Goal: Task Accomplishment & Management: Manage account settings

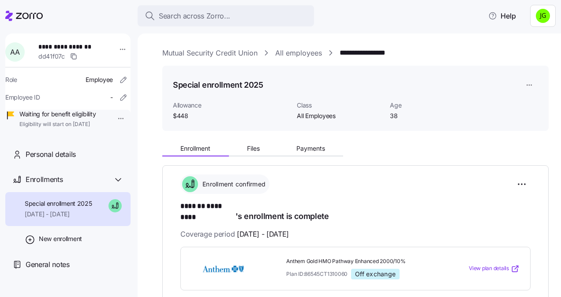
scroll to position [108, 0]
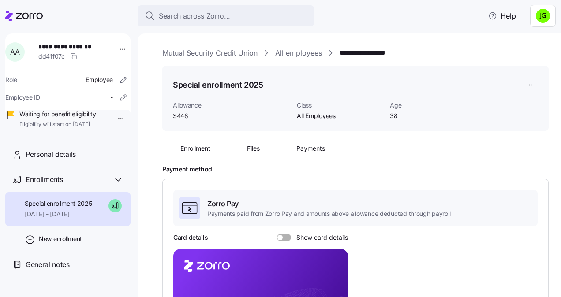
click at [234, 52] on link "Mutual Security Credit Union" at bounding box center [209, 53] width 95 height 11
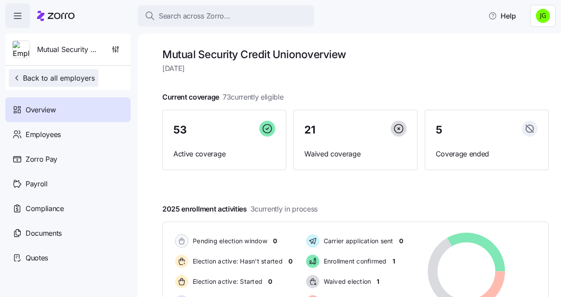
click at [40, 78] on span "Back to all employers" at bounding box center [53, 78] width 82 height 11
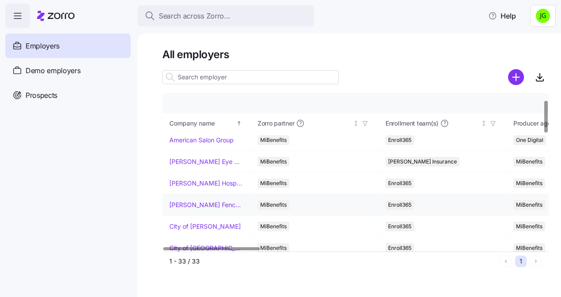
scroll to position [44, 0]
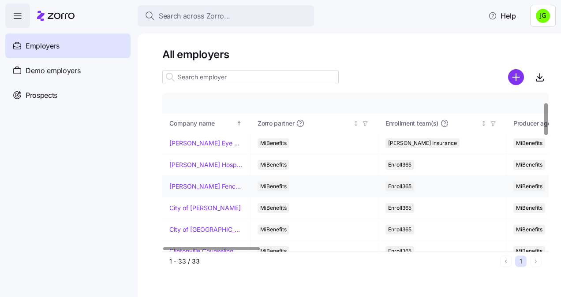
click at [210, 189] on link "[PERSON_NAME] Fence Company" at bounding box center [206, 186] width 74 height 9
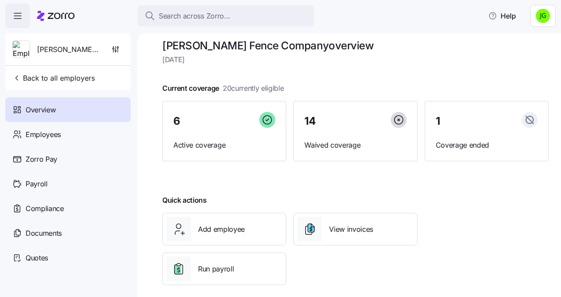
scroll to position [17, 0]
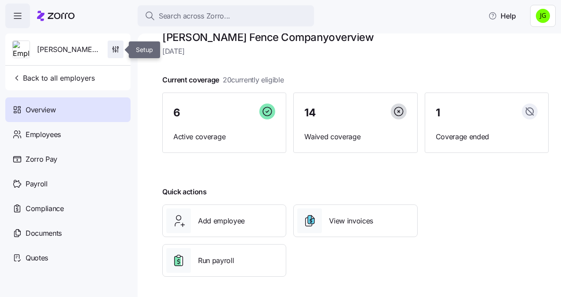
click at [111, 50] on icon "button" at bounding box center [115, 49] width 9 height 9
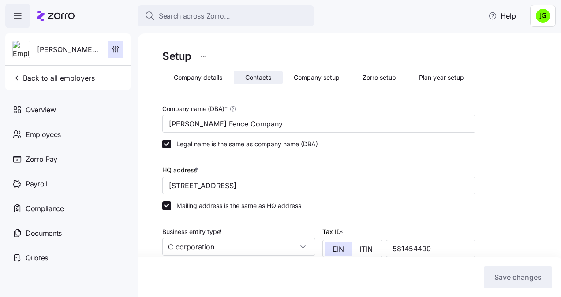
click at [252, 80] on span "Contacts" at bounding box center [258, 78] width 26 height 6
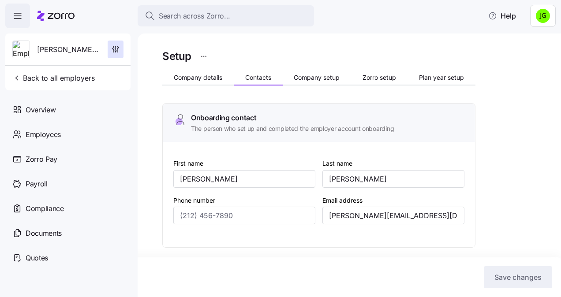
type input "[PHONE_NUMBER]"
drag, startPoint x: 213, startPoint y: 179, endPoint x: 138, endPoint y: 177, distance: 74.1
click at [138, 177] on div "Setup Company details Contacts Company setup Zorro setup Plan year setup Onboar…" at bounding box center [349, 166] width 423 height 264
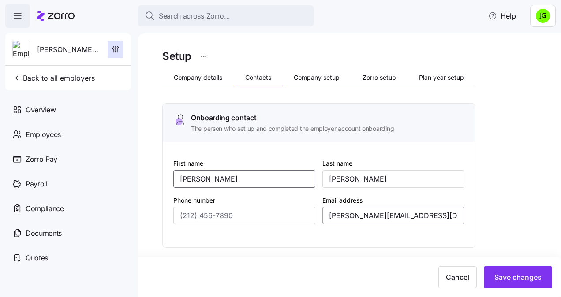
type input "[PERSON_NAME]"
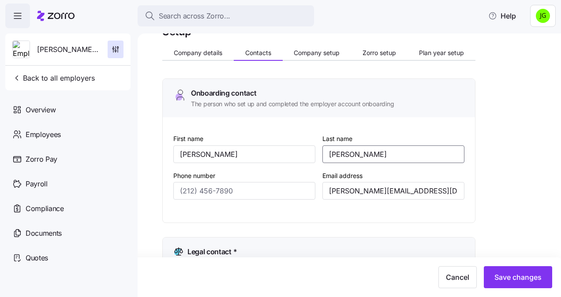
scroll to position [44, 0]
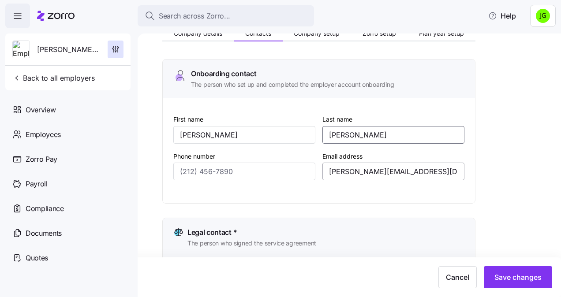
type input "[PERSON_NAME]"
drag, startPoint x: 328, startPoint y: 172, endPoint x: 344, endPoint y: 173, distance: 15.9
click at [344, 173] on input "[PERSON_NAME][EMAIL_ADDRESS][DOMAIN_NAME]" at bounding box center [393, 172] width 142 height 18
type input "[PERSON_NAME][EMAIL_ADDRESS][DOMAIN_NAME]"
click at [265, 202] on div "First name [PERSON_NAME] Last name [PERSON_NAME] Phone number Email address [PE…" at bounding box center [319, 150] width 312 height 105
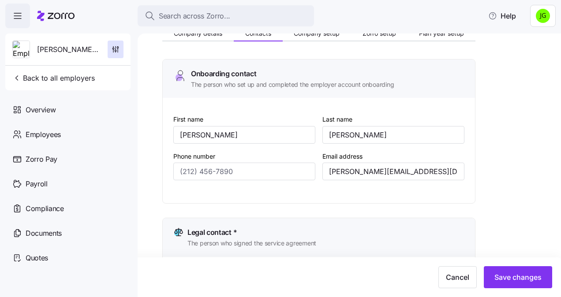
click at [440, 153] on div "Email address [PERSON_NAME][EMAIL_ADDRESS][DOMAIN_NAME]" at bounding box center [393, 166] width 142 height 30
drag, startPoint x: 202, startPoint y: 137, endPoint x: 160, endPoint y: 135, distance: 41.5
click at [160, 135] on div "Setup Company details Contacts Company setup Zorro setup Plan year setup Onboar…" at bounding box center [349, 166] width 423 height 264
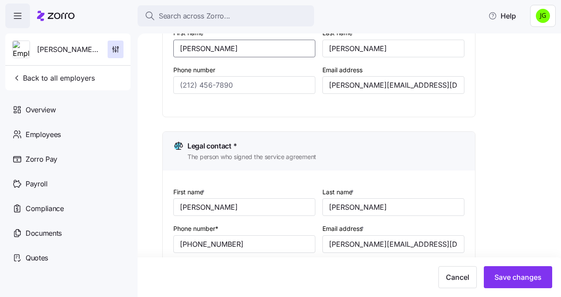
scroll to position [132, 0]
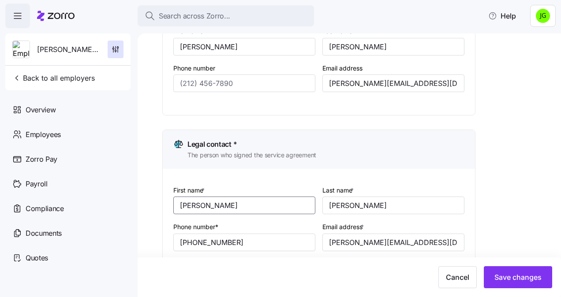
drag, startPoint x: 206, startPoint y: 207, endPoint x: 147, endPoint y: 208, distance: 59.1
click at [147, 208] on div "Setup Company details Contacts Company setup Zorro setup Plan year setup Onboar…" at bounding box center [349, 166] width 423 height 264
paste input "[PERSON_NAME]"
type input "[PERSON_NAME]"
drag, startPoint x: 376, startPoint y: 207, endPoint x: 323, endPoint y: 205, distance: 52.9
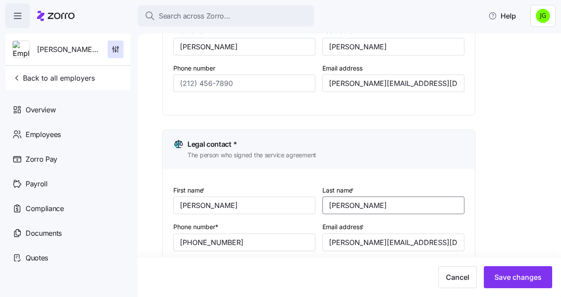
click at [324, 205] on input "[PERSON_NAME]" at bounding box center [393, 206] width 142 height 18
type input "[PERSON_NAME]"
click at [329, 246] on input "[PERSON_NAME][EMAIL_ADDRESS][DOMAIN_NAME]" at bounding box center [393, 243] width 142 height 18
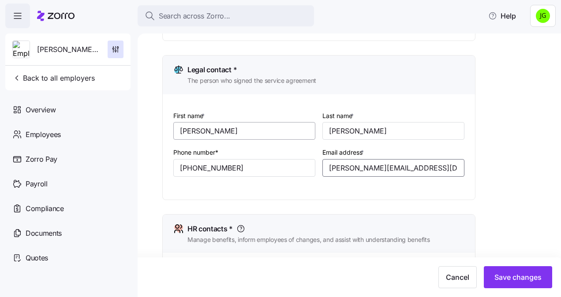
scroll to position [220, 0]
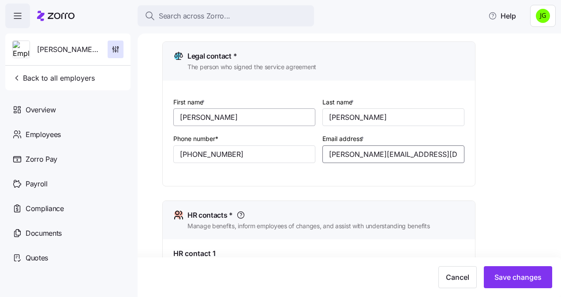
type input "[PERSON_NAME][EMAIL_ADDRESS][DOMAIN_NAME]"
drag, startPoint x: 208, startPoint y: 116, endPoint x: 132, endPoint y: 116, distance: 75.4
click at [132, 116] on div "Search across Zorro... Help [PERSON_NAME] Fence Company Back to all employers O…" at bounding box center [280, 146] width 561 height 292
type input "[PERSON_NAME]"
drag, startPoint x: 354, startPoint y: 117, endPoint x: 298, endPoint y: 118, distance: 55.6
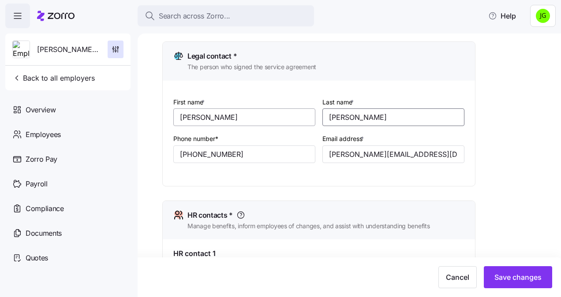
click at [297, 119] on div "First name * [PERSON_NAME] Last name * [PERSON_NAME] Phone number* [PHONE_NUMBE…" at bounding box center [319, 137] width 298 height 88
type input "[PERSON_NAME]"
drag, startPoint x: 347, startPoint y: 153, endPoint x: 315, endPoint y: 152, distance: 31.8
click at [315, 152] on div "First name * [PERSON_NAME] Last name * [PERSON_NAME] Phone number* [PHONE_NUMBE…" at bounding box center [319, 137] width 298 height 88
click at [333, 155] on input "[PERSON_NAME][EMAIL_ADDRESS][DOMAIN_NAME]" at bounding box center [393, 154] width 142 height 18
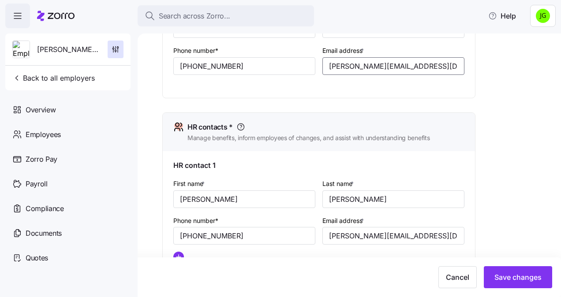
scroll to position [353, 0]
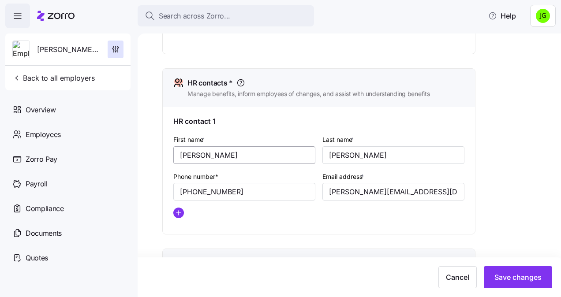
type input "[PERSON_NAME][EMAIL_ADDRESS][DOMAIN_NAME]"
drag, startPoint x: 214, startPoint y: 158, endPoint x: 119, endPoint y: 155, distance: 94.8
click at [119, 155] on div "Search across Zorro... Help [PERSON_NAME] Fence Company Back to all employers O…" at bounding box center [280, 146] width 561 height 292
type input "R"
type input "[PERSON_NAME]"
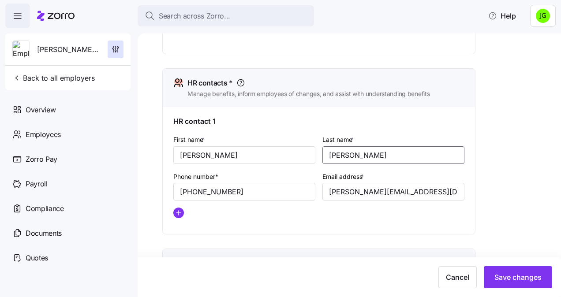
click at [369, 151] on input "[PERSON_NAME]" at bounding box center [393, 155] width 142 height 18
type input "[PERSON_NAME]"
drag, startPoint x: 329, startPoint y: 197, endPoint x: 343, endPoint y: 191, distance: 15.1
click at [343, 191] on input "[PERSON_NAME][EMAIL_ADDRESS][DOMAIN_NAME]" at bounding box center [393, 192] width 142 height 18
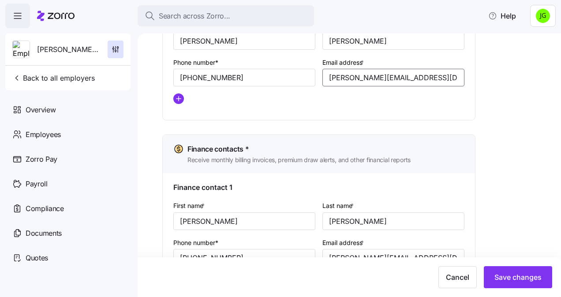
scroll to position [481, 0]
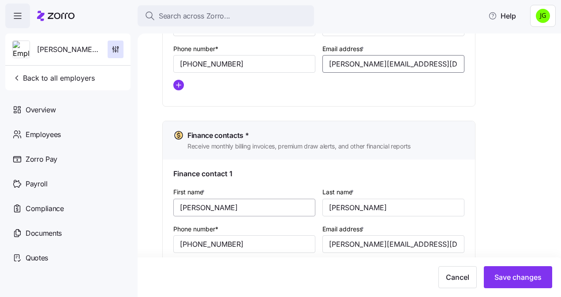
type input "[PERSON_NAME][EMAIL_ADDRESS][DOMAIN_NAME]"
drag, startPoint x: 209, startPoint y: 205, endPoint x: 150, endPoint y: 205, distance: 59.1
click at [150, 205] on div "Setup Company details Contacts Company setup Zorro setup Plan year setup Onboar…" at bounding box center [349, 166] width 423 height 264
type input "[PERSON_NAME]"
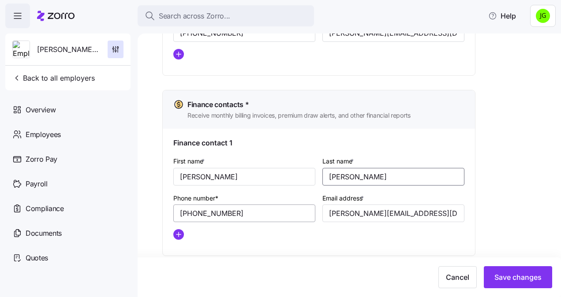
scroll to position [525, 0]
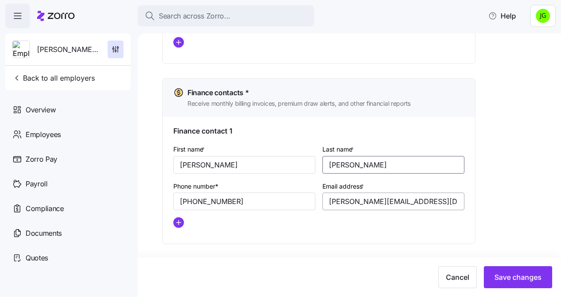
type input "[PERSON_NAME]"
drag, startPoint x: 327, startPoint y: 205, endPoint x: 339, endPoint y: 168, distance: 39.9
click at [327, 205] on input "[PERSON_NAME][EMAIL_ADDRESS][DOMAIN_NAME]" at bounding box center [393, 202] width 142 height 18
type input "[PERSON_NAME][EMAIL_ADDRESS][DOMAIN_NAME]"
click at [370, 167] on input "[PERSON_NAME]" at bounding box center [393, 165] width 142 height 18
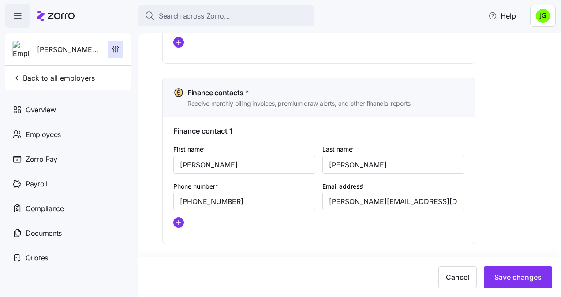
click at [374, 232] on div "First name * [PERSON_NAME] Last name * [PERSON_NAME] Phone number* [PHONE_NUMBE…" at bounding box center [319, 189] width 298 height 98
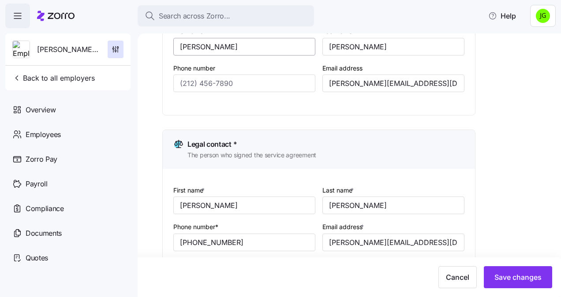
scroll to position [265, 0]
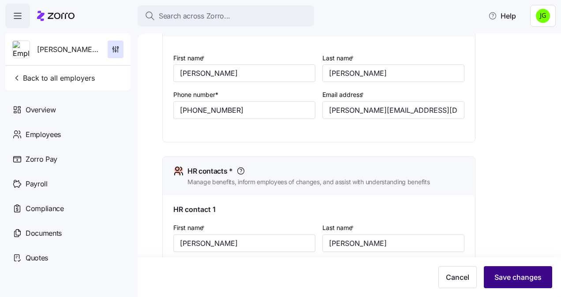
click at [519, 272] on button "Save changes" at bounding box center [518, 277] width 68 height 22
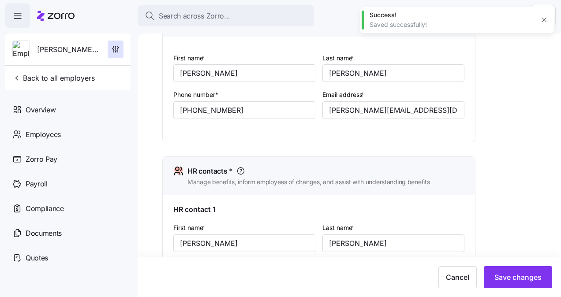
type input "[PERSON_NAME][EMAIL_ADDRESS][DOMAIN_NAME]"
type input "[EMAIL_ADDRESS][DOMAIN_NAME]"
type input "[PERSON_NAME][EMAIL_ADDRESS][DOMAIN_NAME]"
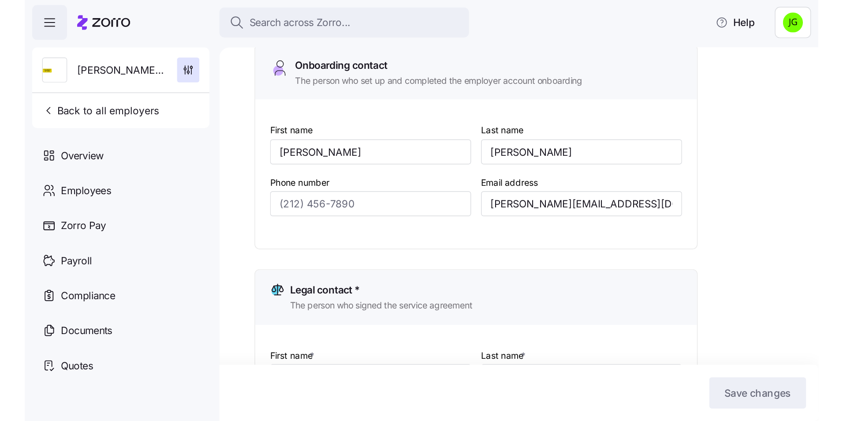
scroll to position [0, 0]
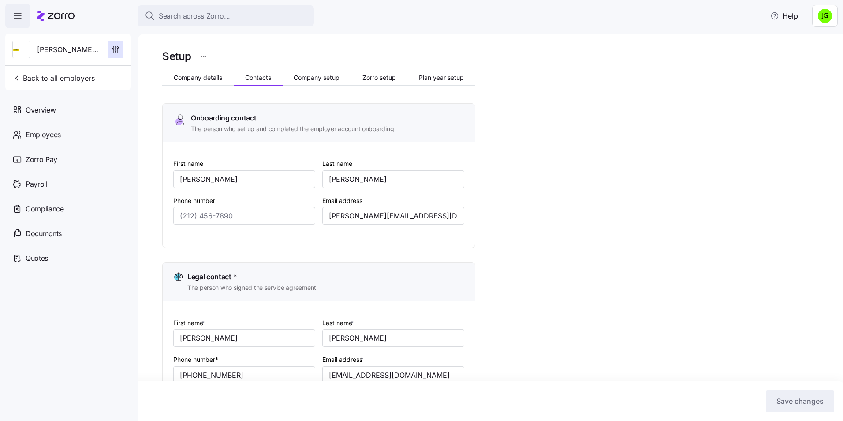
click at [508, 11] on div "Search across Zorro... Help" at bounding box center [421, 16] width 832 height 25
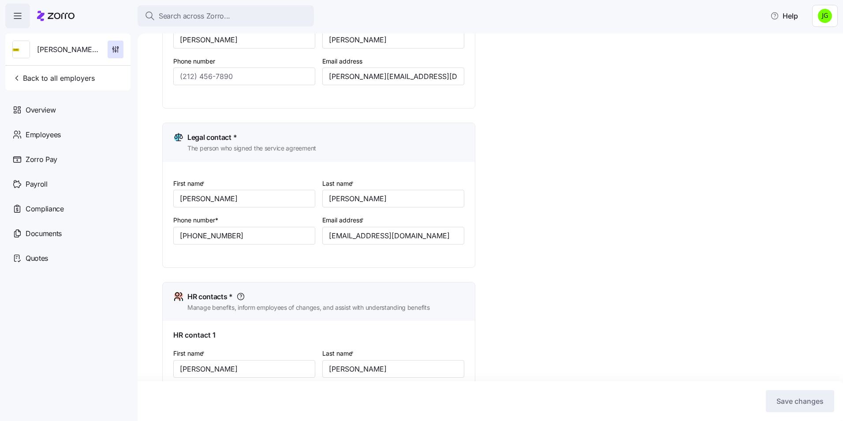
scroll to position [135, 0]
